Goal: Transaction & Acquisition: Purchase product/service

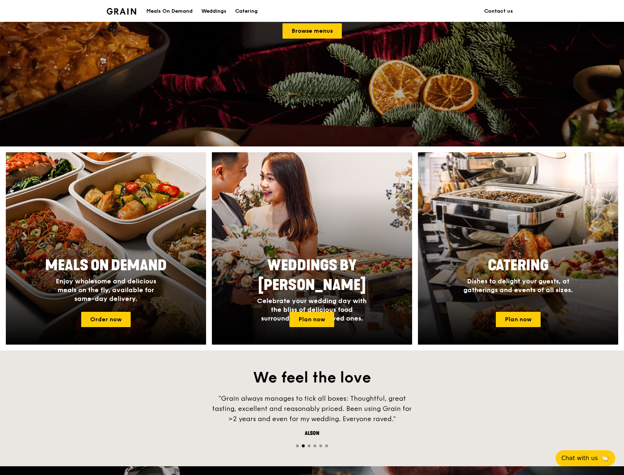
scroll to position [146, 0]
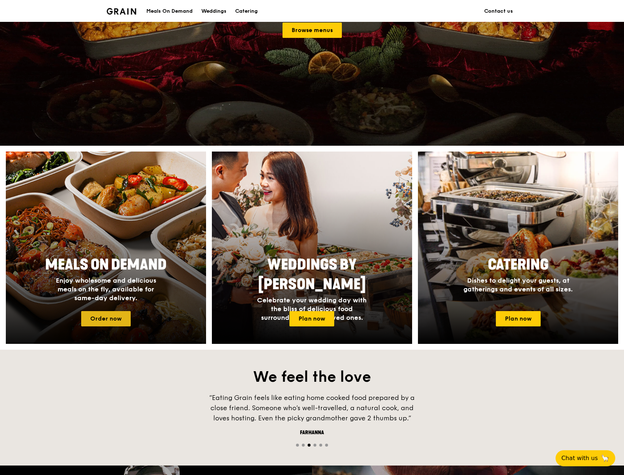
click at [104, 322] on link "Order now" at bounding box center [106, 318] width 50 height 15
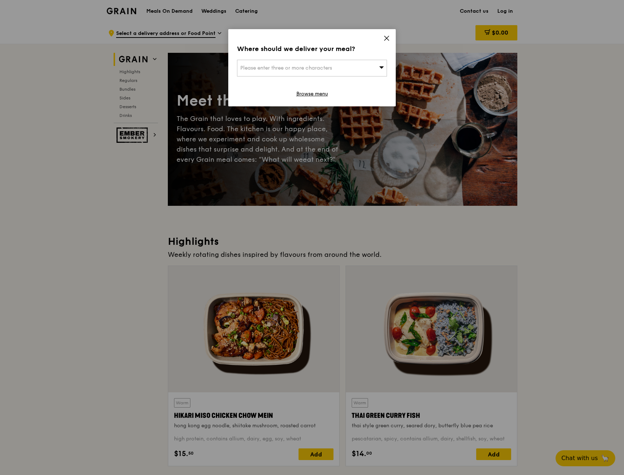
click at [328, 60] on div "Please enter three or more characters" at bounding box center [312, 68] width 150 height 17
type input "189773"
click at [293, 85] on div "[STREET_ADDRESS]" at bounding box center [294, 82] width 108 height 7
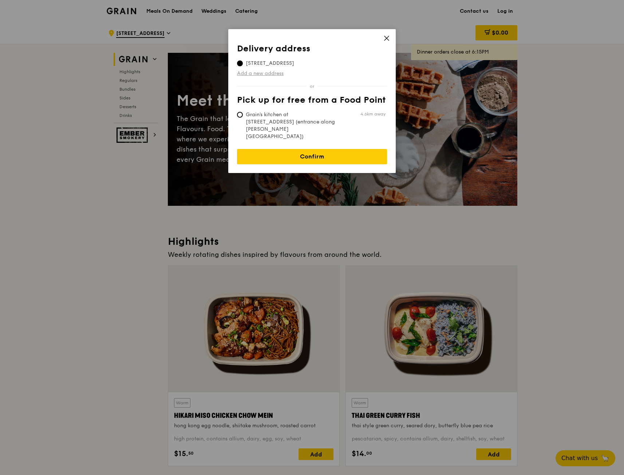
drag, startPoint x: 386, startPoint y: 37, endPoint x: 315, endPoint y: 72, distance: 79.3
click at [315, 72] on div "Delivery address Pick up for free from a Food Point Delivery address [STREET_AD…" at bounding box center [312, 101] width 168 height 144
click at [354, 54] on th "Delivery address" at bounding box center [312, 50] width 150 height 13
click at [243, 63] on span "[STREET_ADDRESS]" at bounding box center [270, 63] width 66 height 7
click at [243, 63] on input "[STREET_ADDRESS]" at bounding box center [240, 63] width 6 height 6
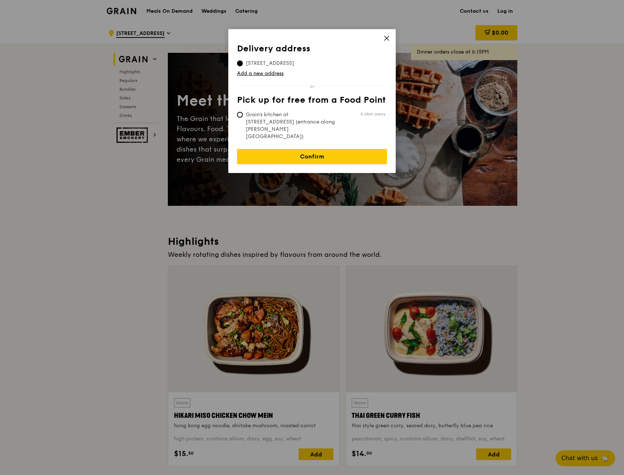
click at [385, 39] on icon at bounding box center [387, 38] width 7 height 7
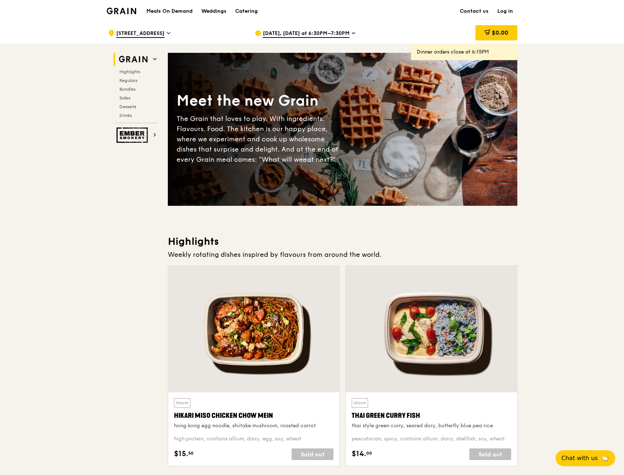
click at [272, 35] on span "[DATE], [DATE] at 6:30PM–7:30PM" at bounding box center [306, 34] width 87 height 8
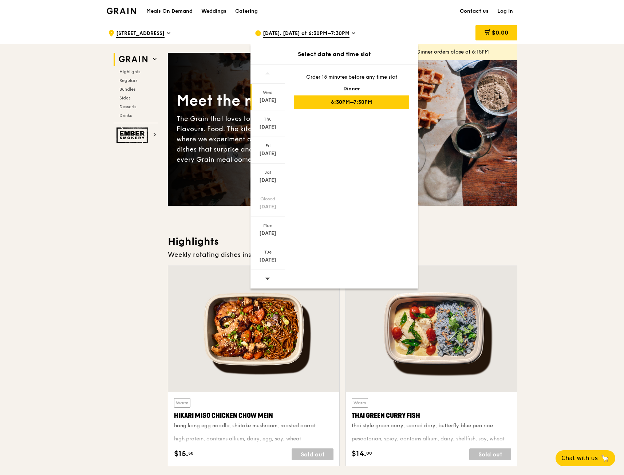
click at [270, 274] on span at bounding box center [267, 278] width 5 height 17
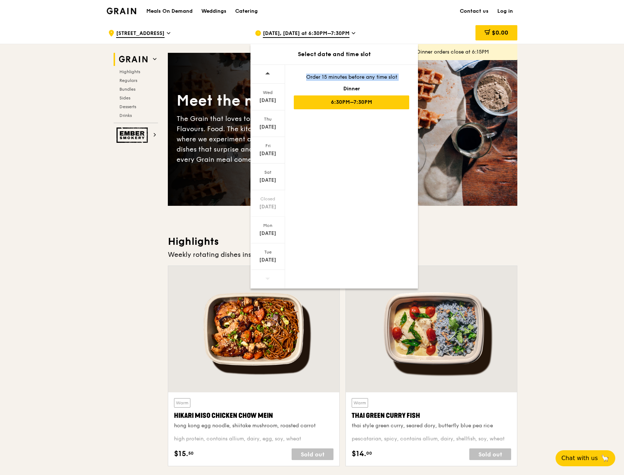
click at [270, 274] on span at bounding box center [267, 278] width 5 height 17
click at [270, 275] on span at bounding box center [267, 278] width 5 height 17
click at [263, 254] on div "Tue" at bounding box center [268, 252] width 32 height 6
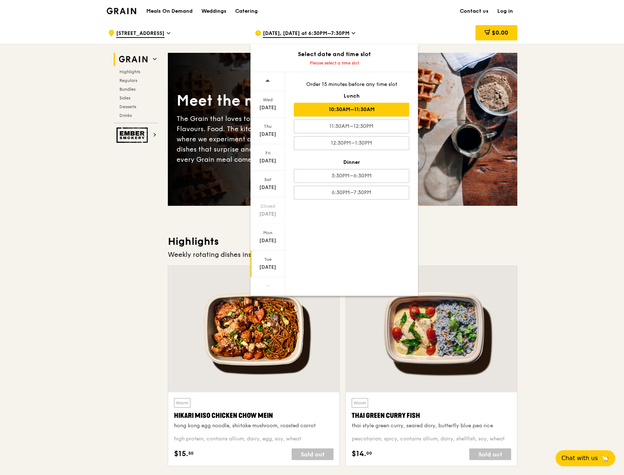
click at [360, 108] on div "10:30AM–11:30AM" at bounding box center [351, 110] width 115 height 14
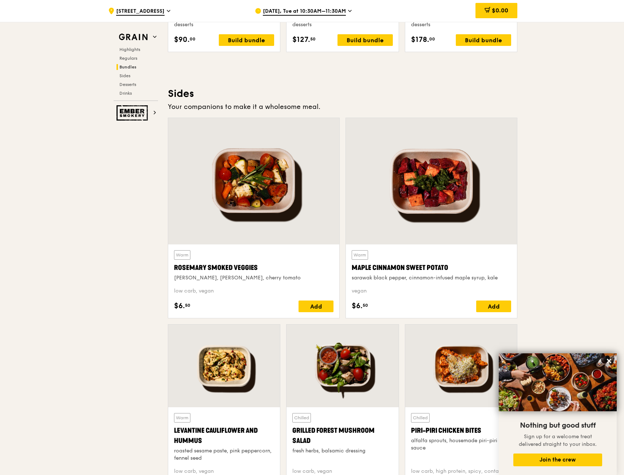
scroll to position [1565, 0]
click at [609, 360] on icon at bounding box center [609, 361] width 7 height 7
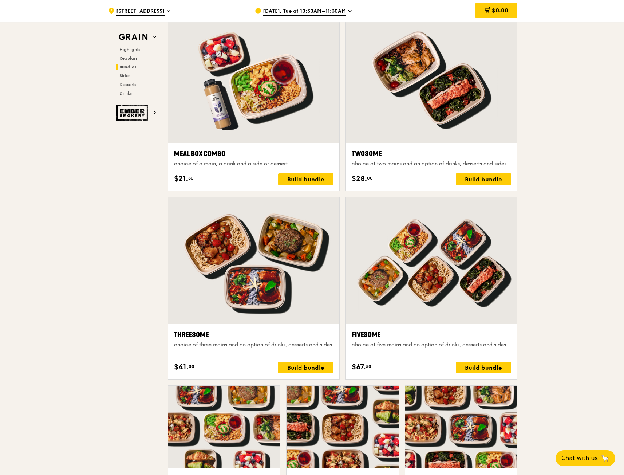
scroll to position [1092, 0]
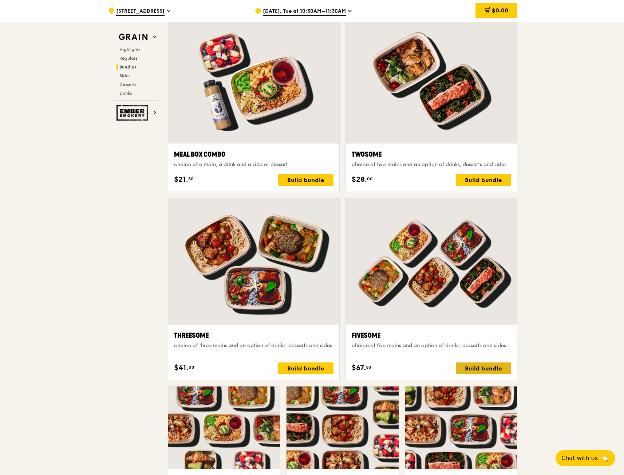
click at [468, 366] on div "Build bundle" at bounding box center [483, 368] width 55 height 12
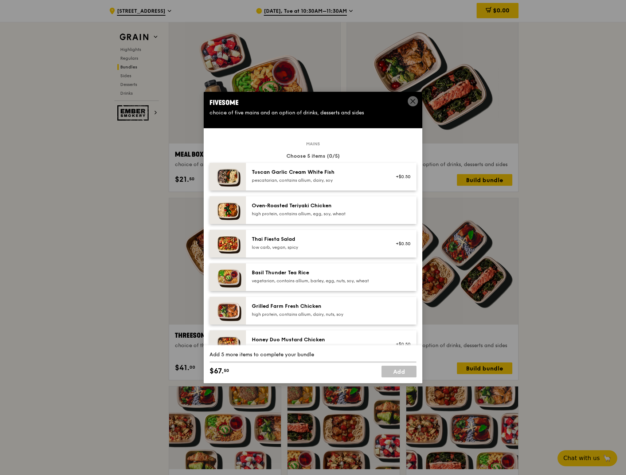
click at [411, 101] on icon at bounding box center [412, 101] width 7 height 7
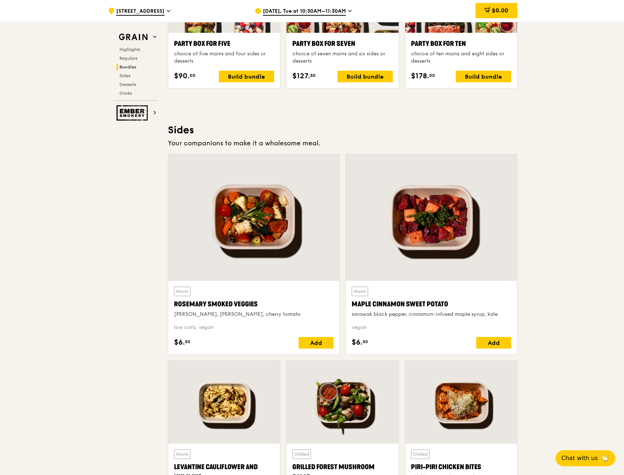
scroll to position [1529, 0]
